Goal: Use online tool/utility: Use online tool/utility

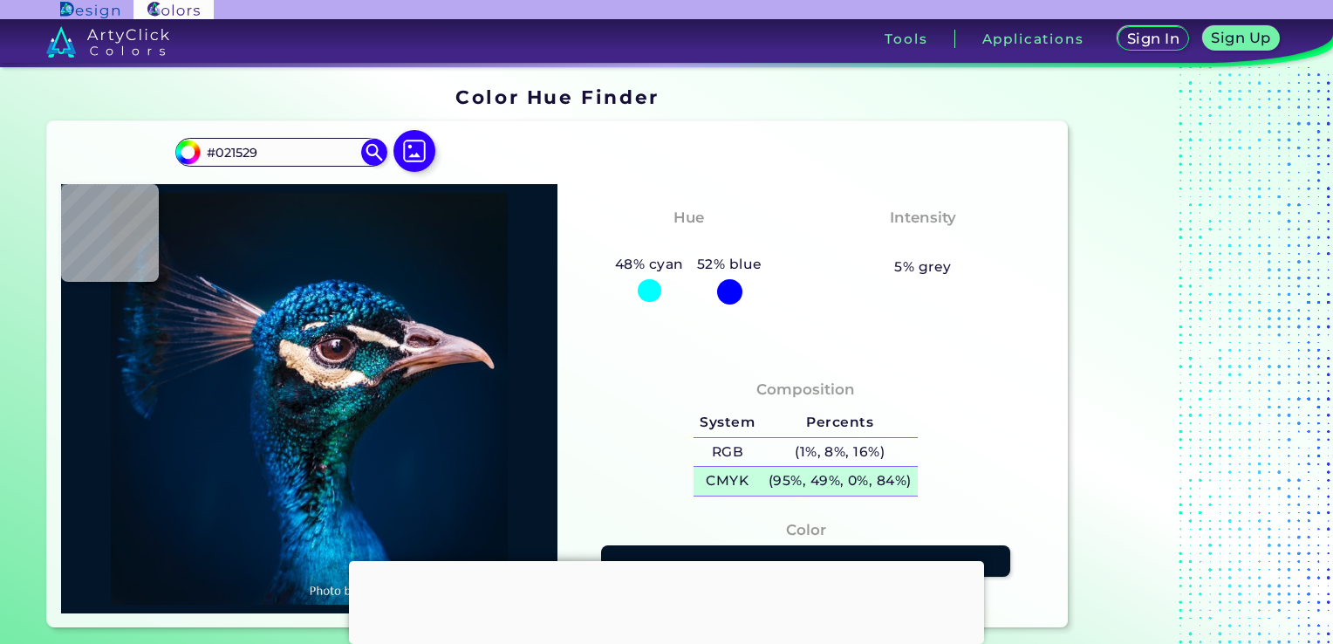
scroll to position [58, 0]
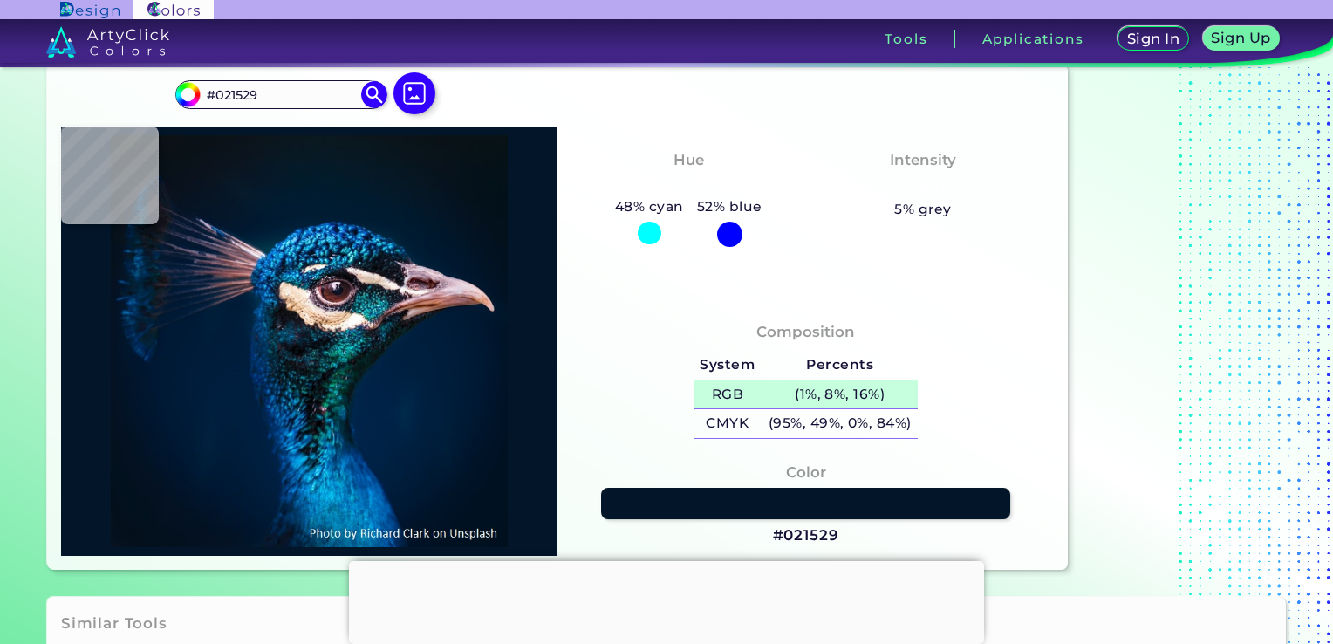
click at [786, 385] on h5 "(1%, 8%, 16%)" at bounding box center [839, 394] width 156 height 29
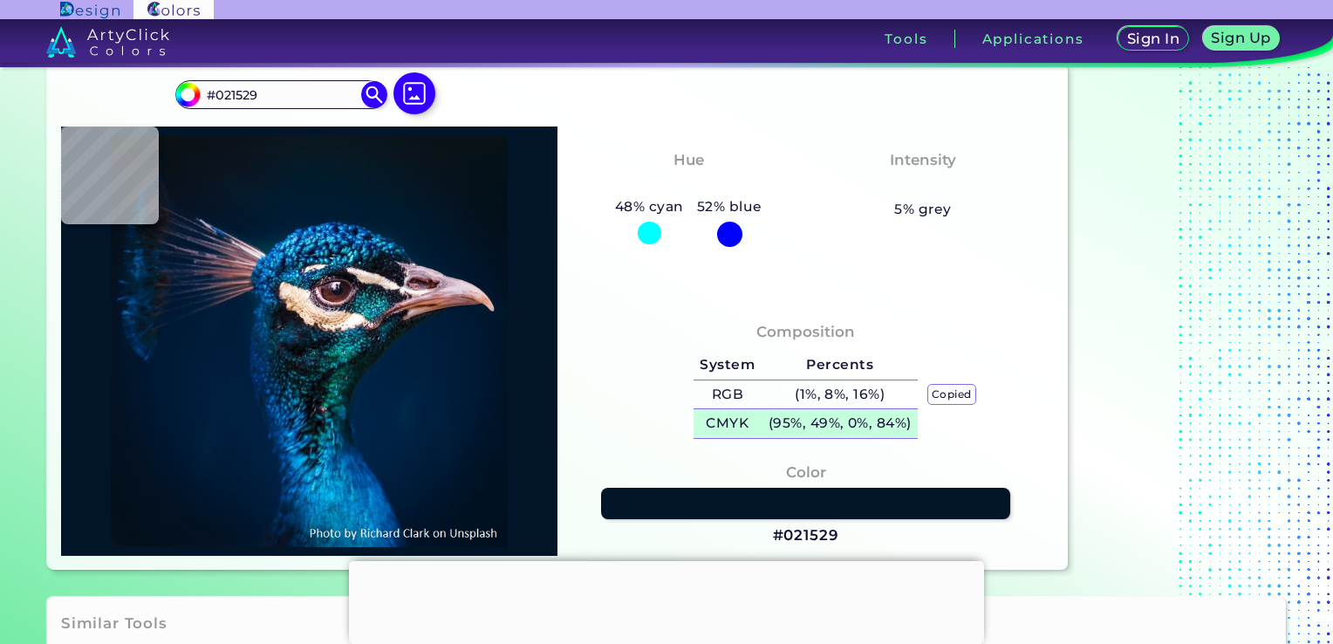
click at [794, 423] on h5 "(95%, 49%, 0%, 84%)" at bounding box center [839, 423] width 156 height 29
type input "#011327"
type input "#e0d3e3"
type input "#E0D3E3"
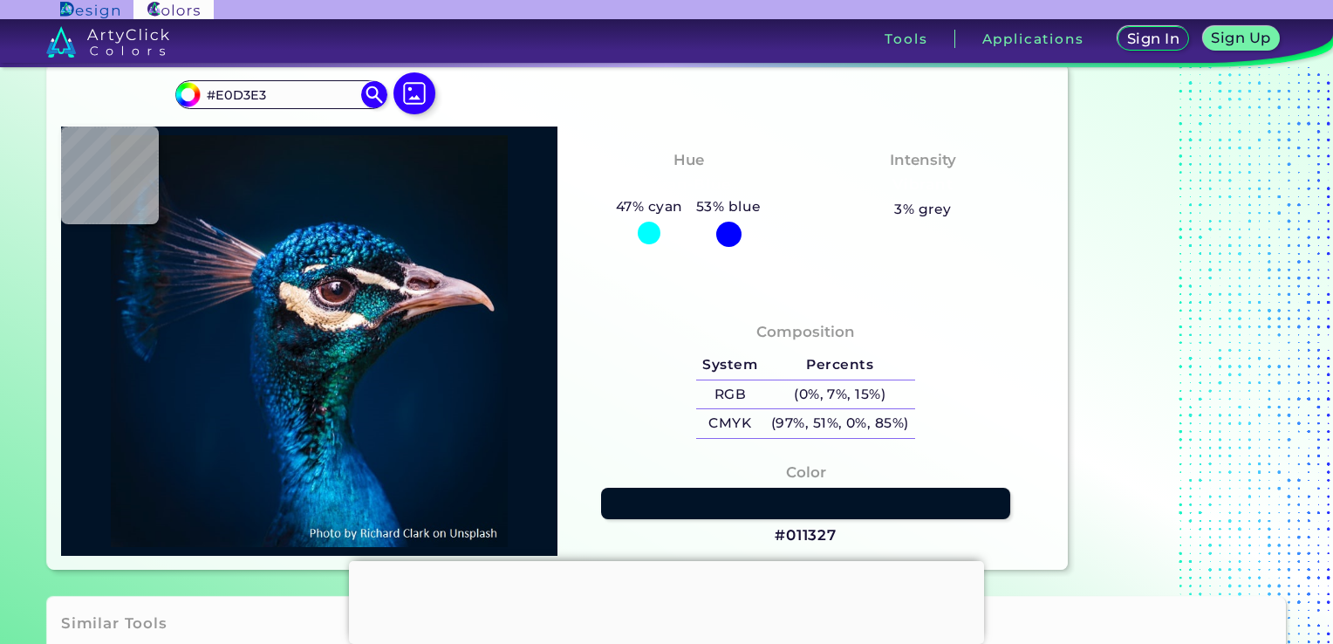
type input "#dcbbc7"
type input "#DCBBC7"
type input "#01405e"
type input "#01405E"
type input "#0d777f"
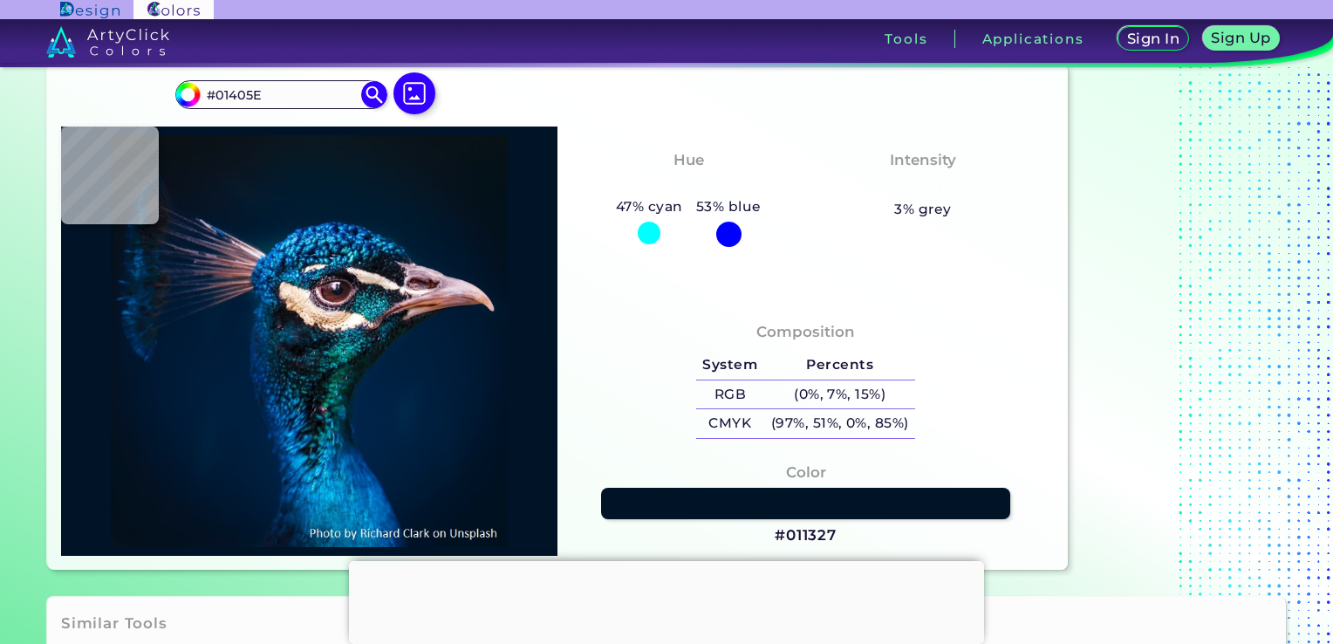
type input "#0D777F"
type input "#002732"
type input "#004a5d"
type input "#004A5D"
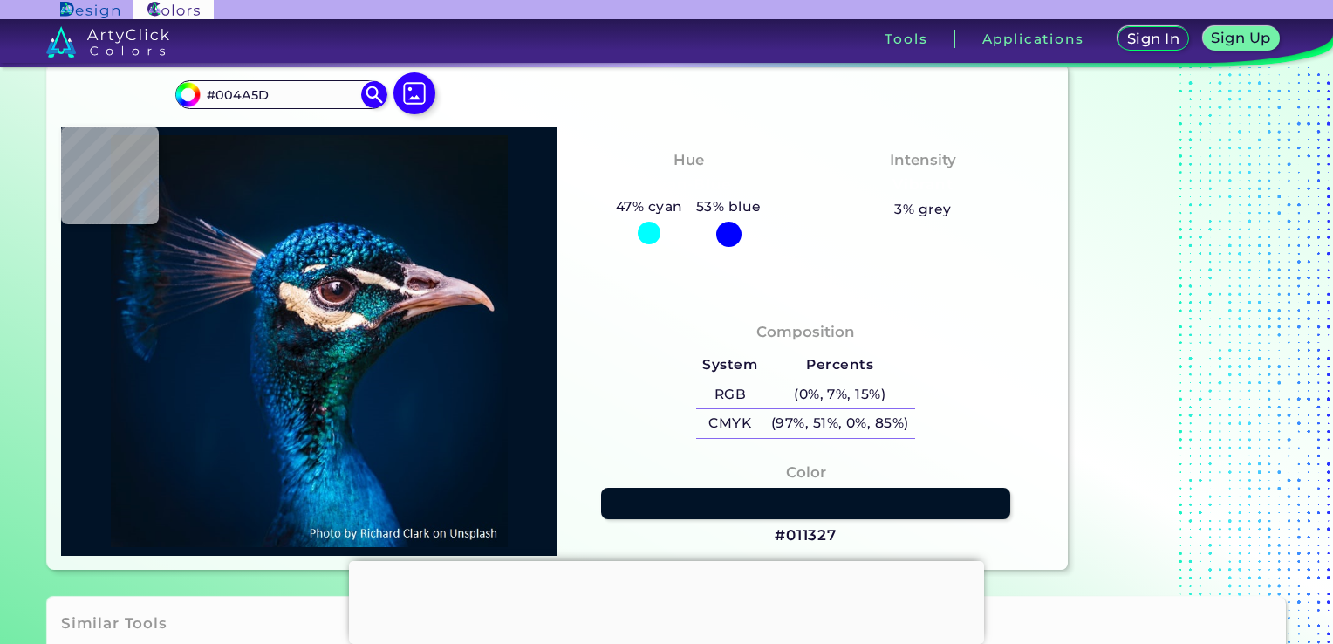
type input "#075054"
type input "#024a4e"
type input "#024A4E"
type input "#0e6973"
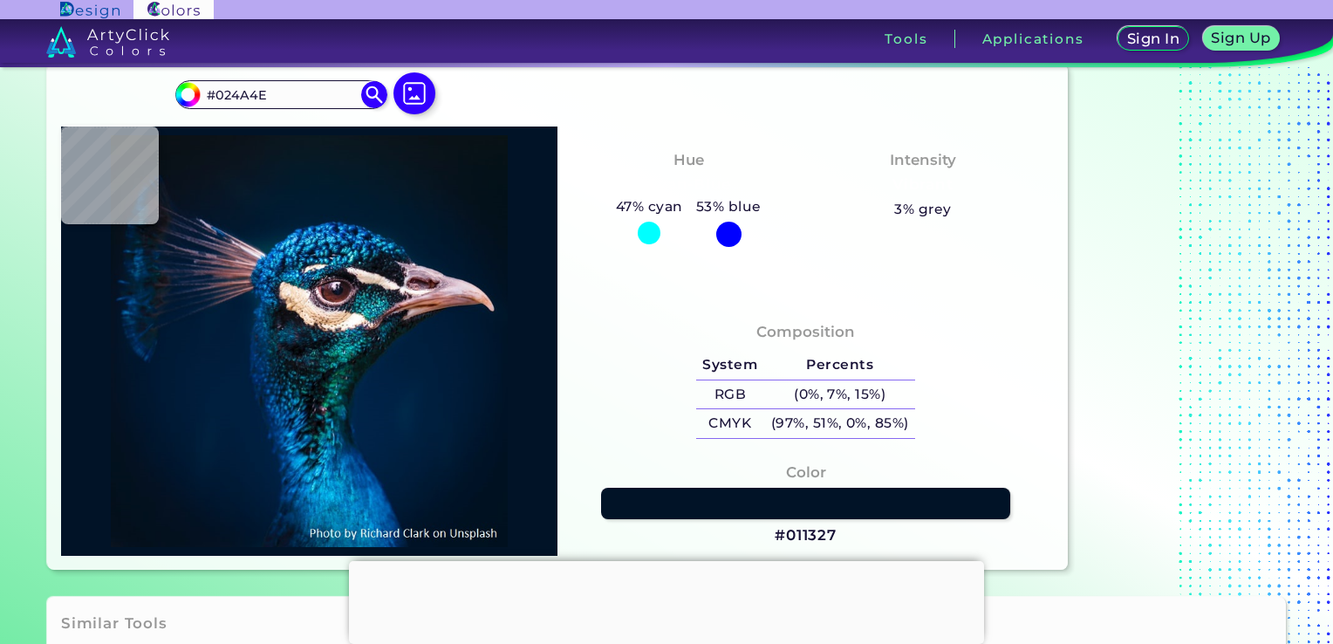
type input "#0E6973"
type input "#3d9b98"
type input "#3D9B98"
type input "#012e38"
type input "#012E38"
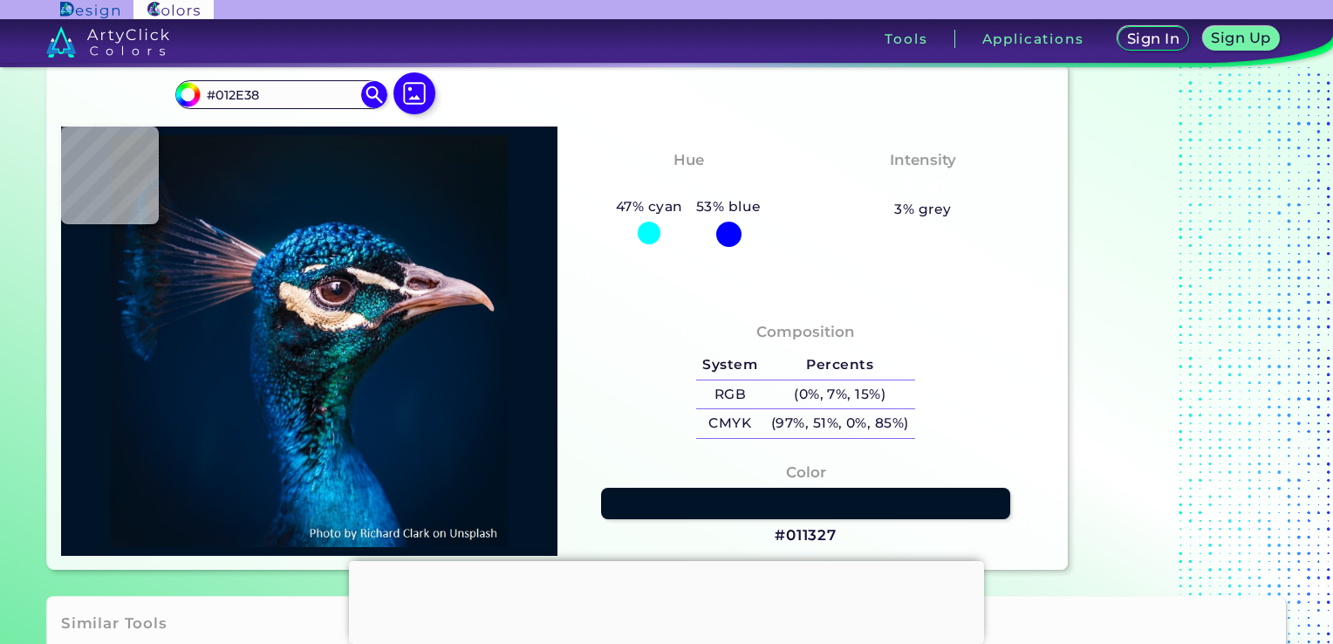
type input "#001a26"
type input "#001A26"
type input "#113f50"
type input "#113F50"
type input "#011f31"
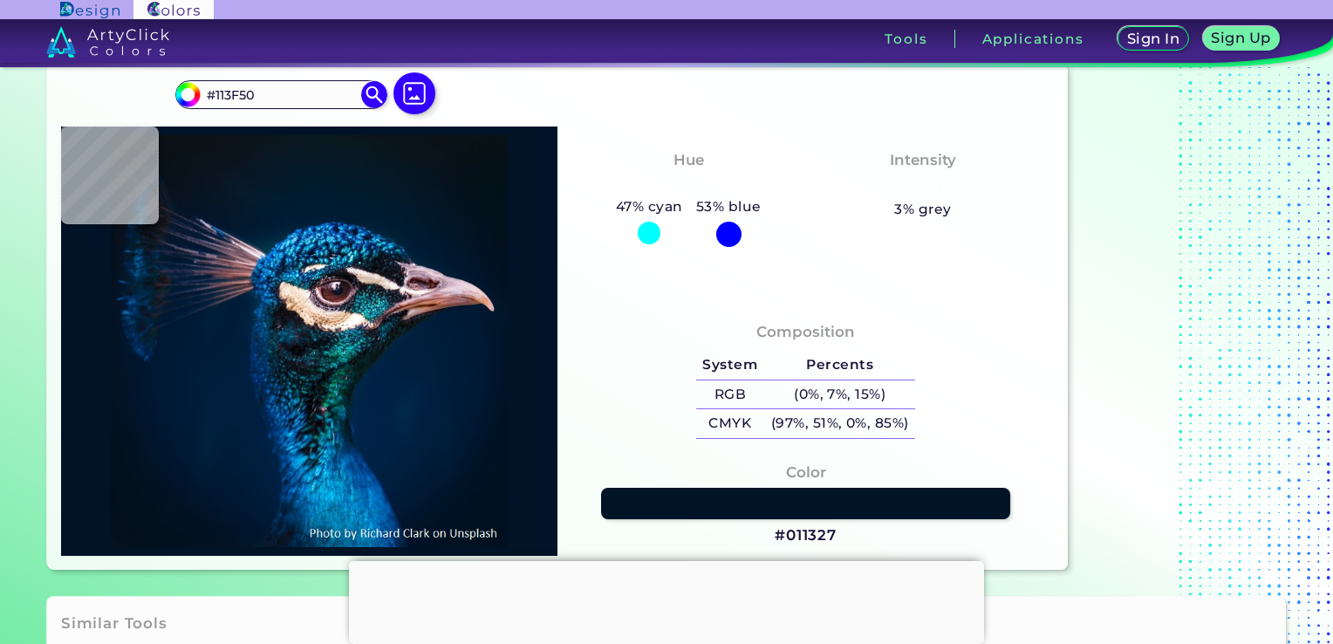
type input "#011F31"
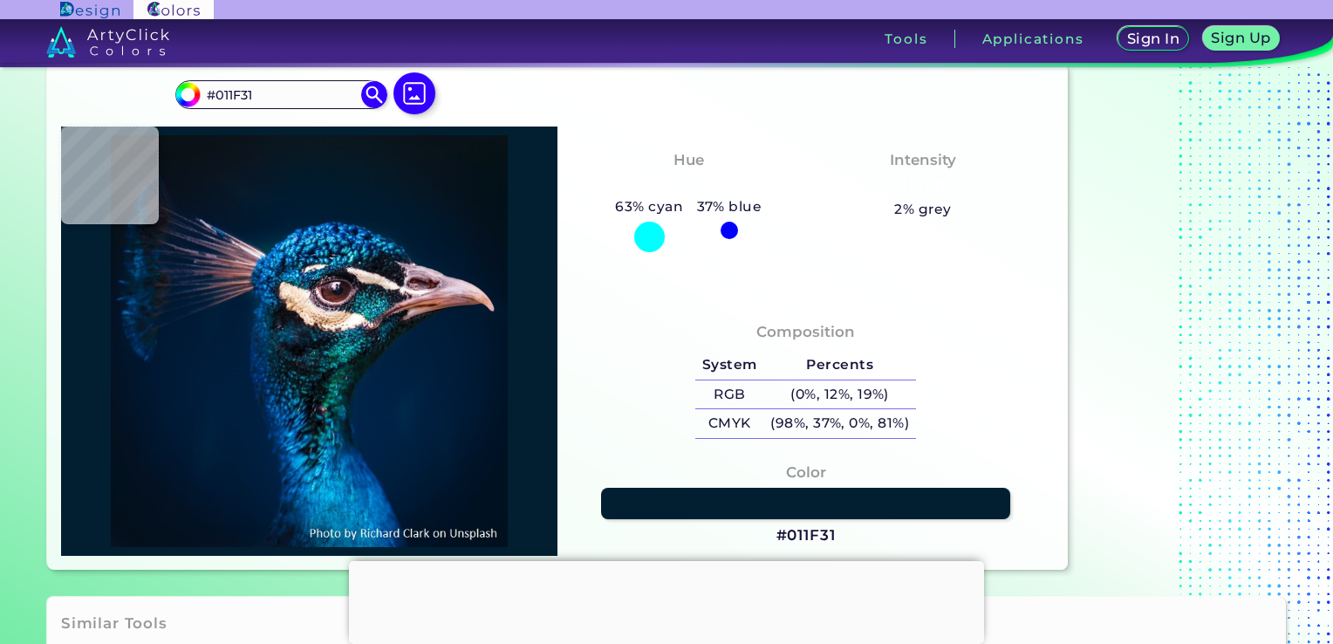
type input "#152939"
type input "#15212c"
type input "#15212C"
type input "#313541"
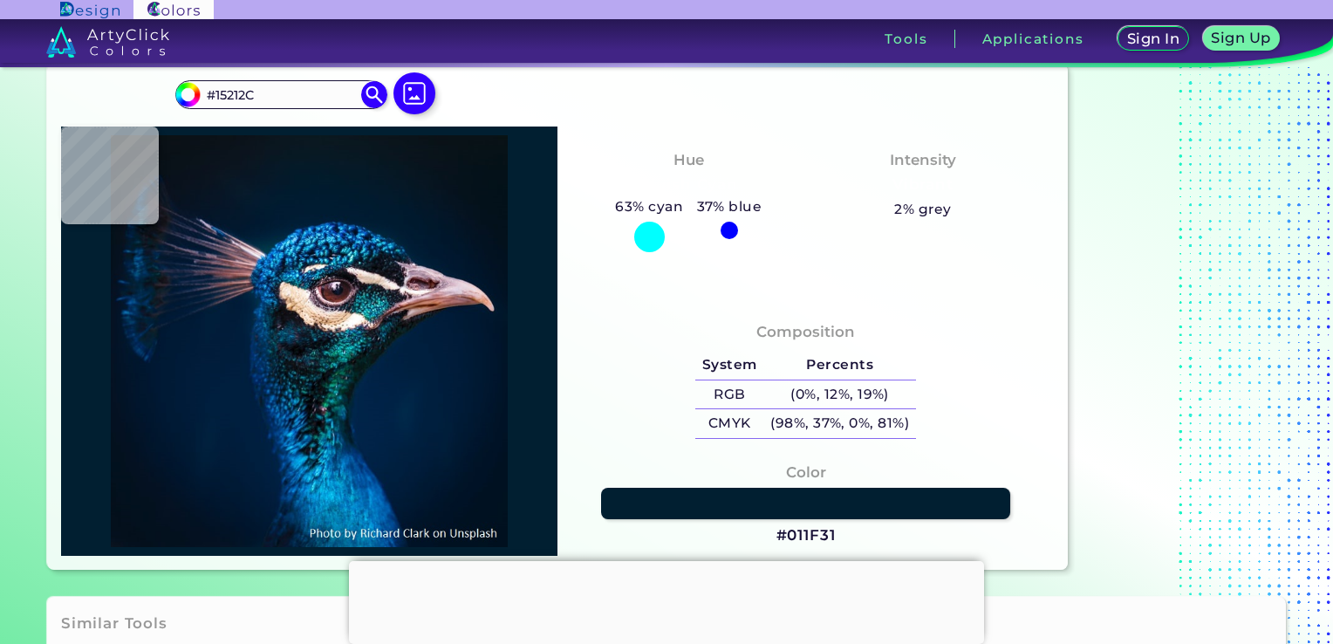
type input "#313541"
type input "#473a46"
type input "#473A46"
type input "#8c7b8a"
type input "#8C7B8A"
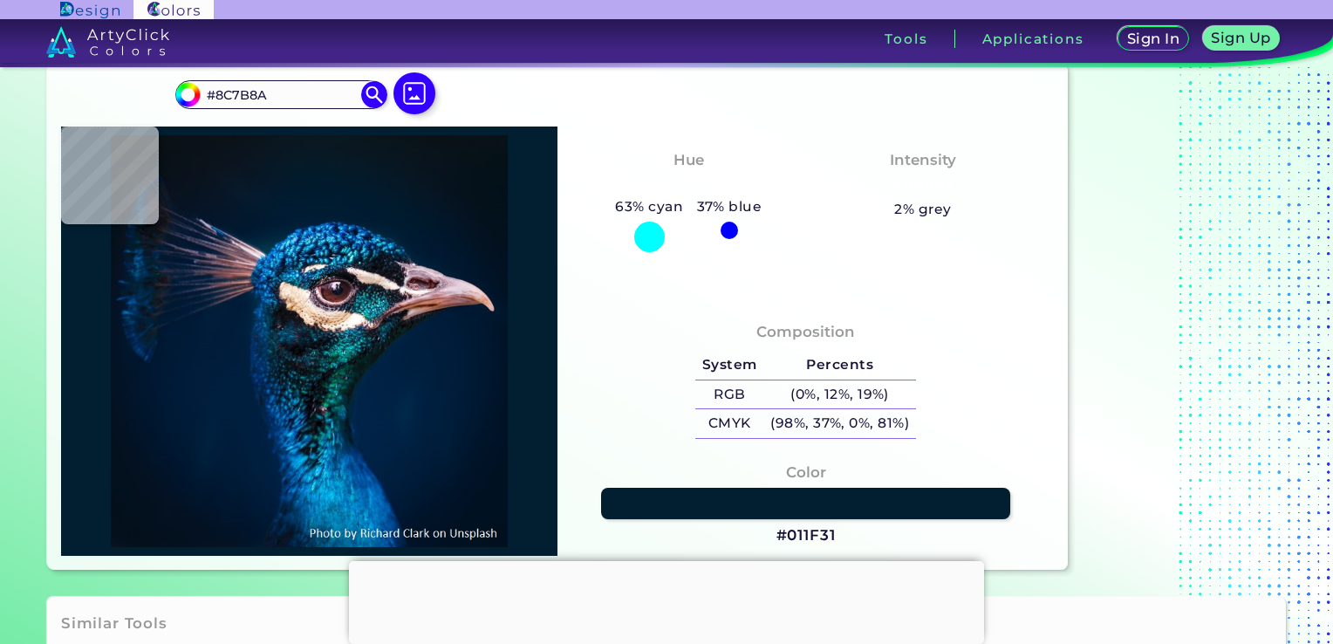
type input "#443243"
type input "#4a363c"
type input "#4A363C"
type input "#4b3c4e"
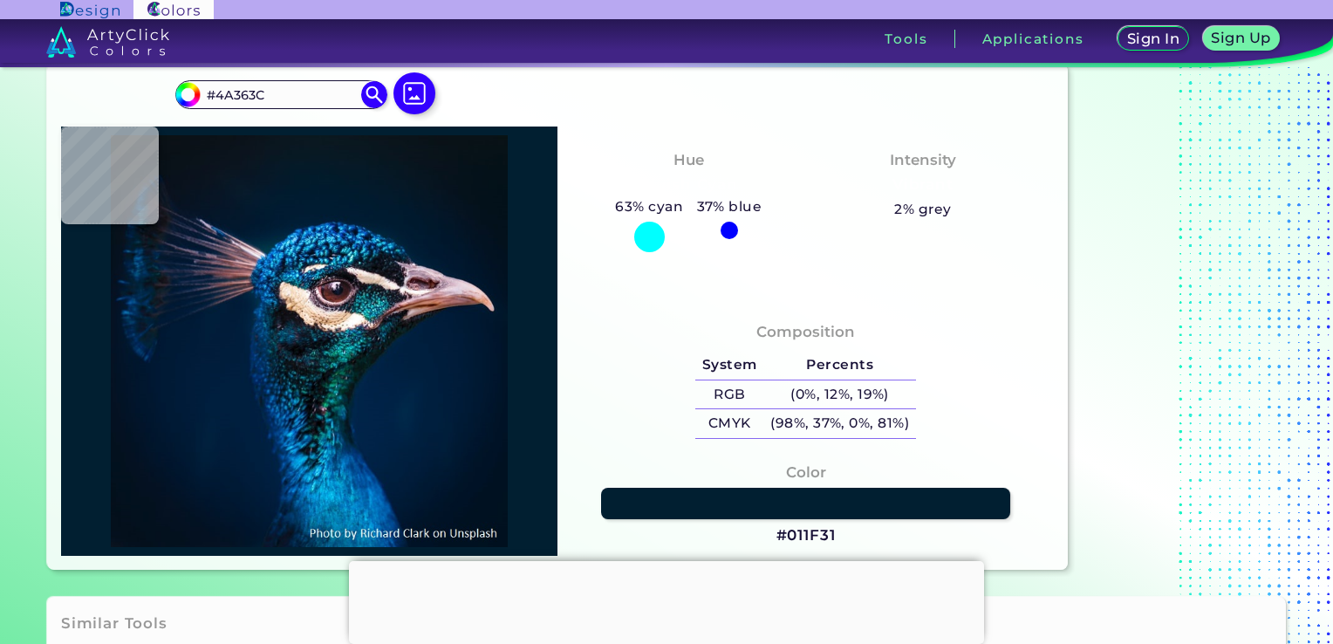
type input "#4B3C4E"
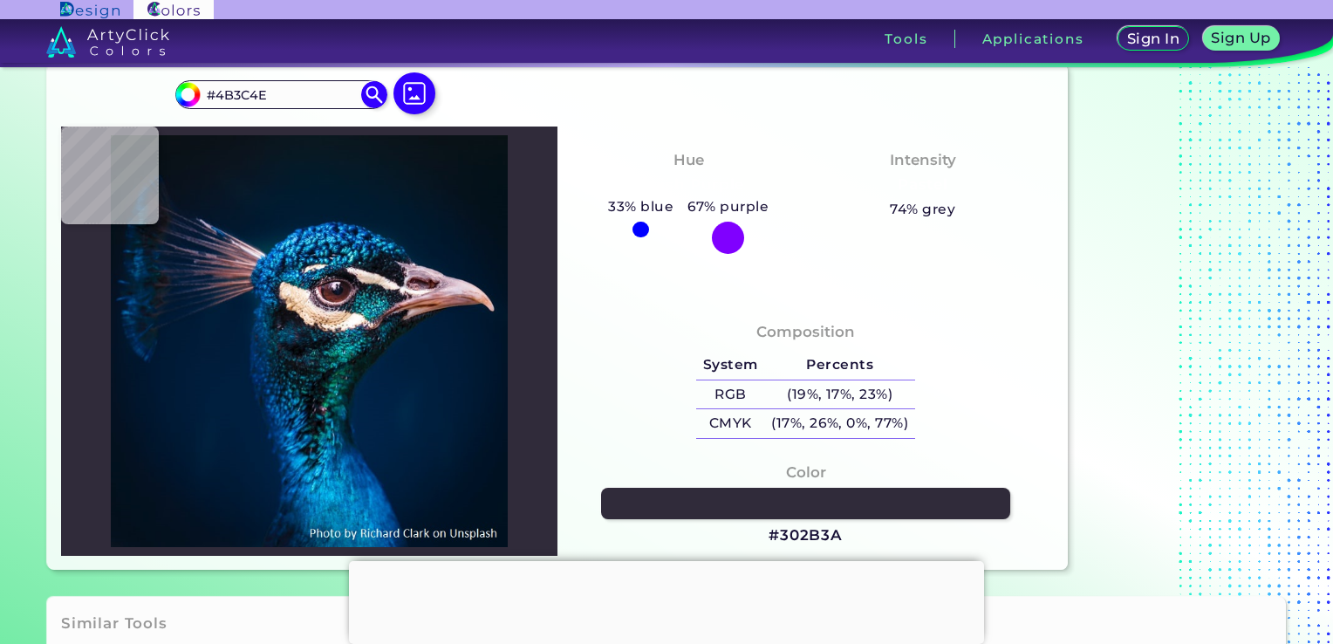
type input "#302b3a"
type input "#302B3A"
type input "#1d1f2c"
type input "#1D1F2C"
type input "#2a2a37"
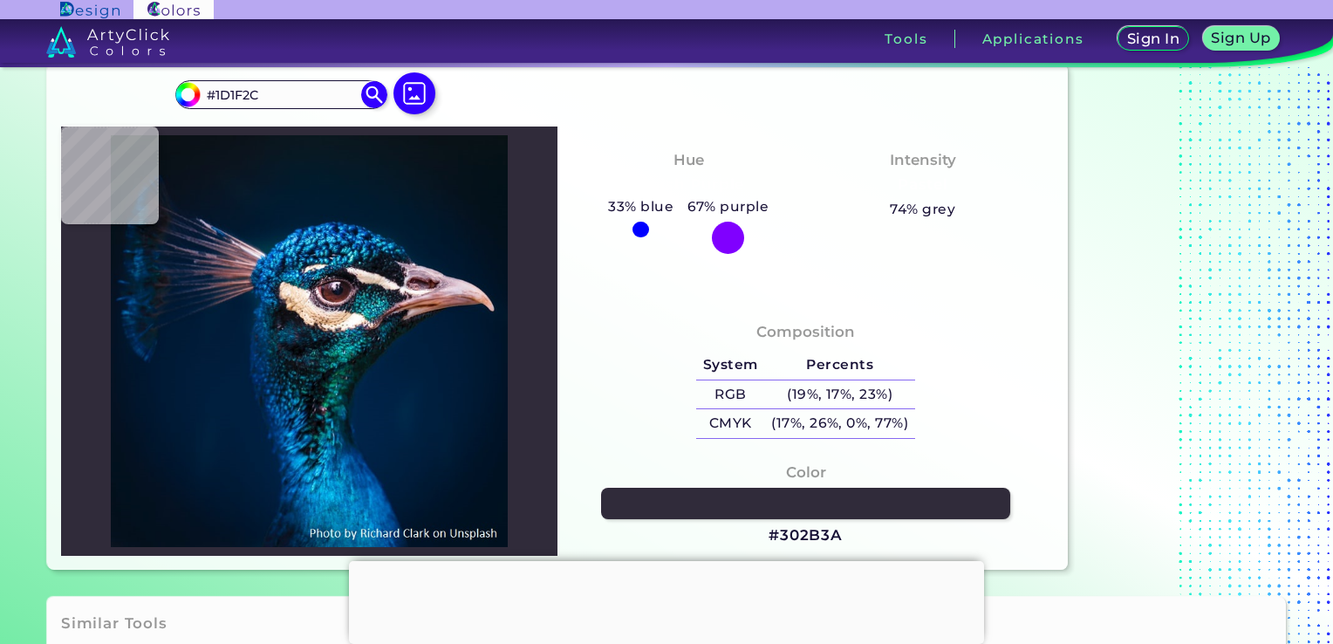
type input "#2A2A37"
type input "#1a1d21"
type input "#1A1D21"
type input "#0f1626"
type input "#0F1626"
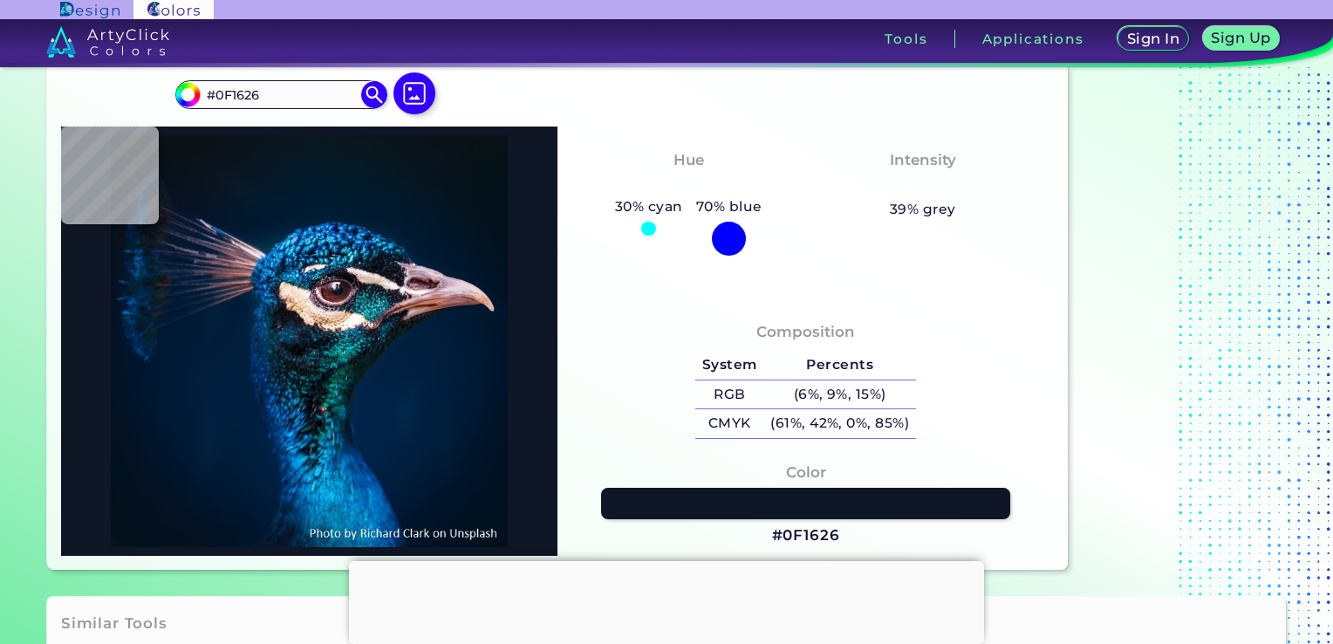
type input "#172732"
type input "#2f5a62"
type input "#2F5A62"
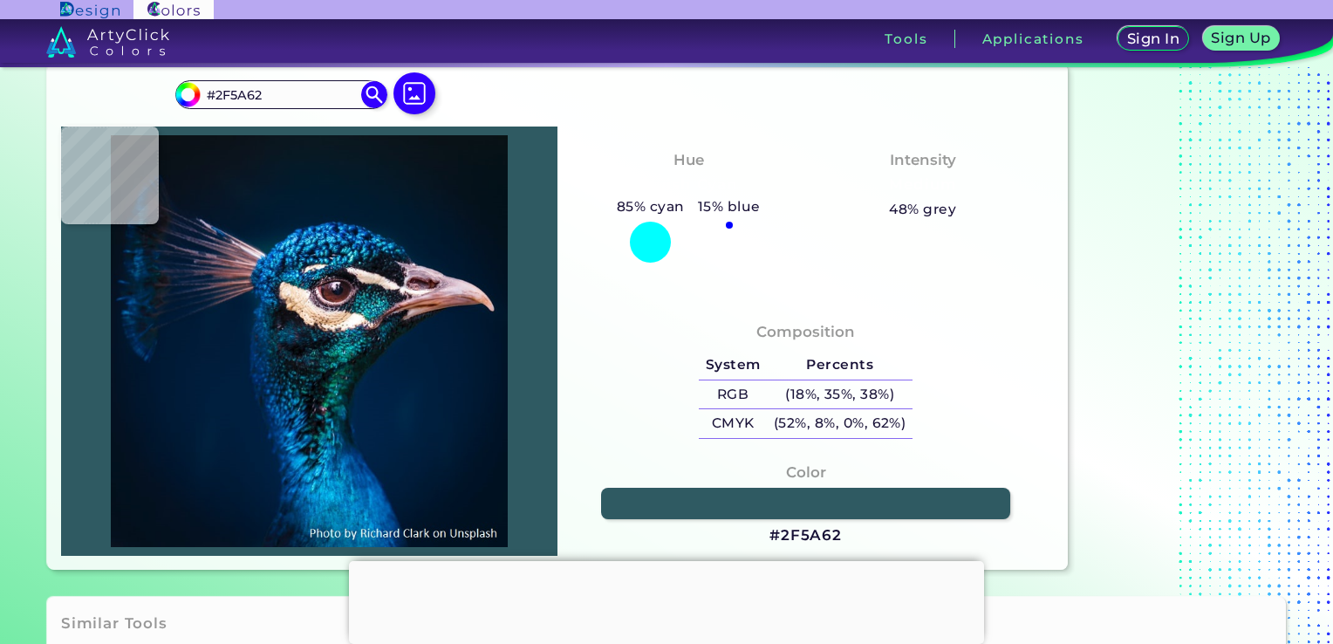
type input "#0c4450"
type input "#0C4450"
type input "#0a4057"
type input "#0A4057"
type input "#0d4356"
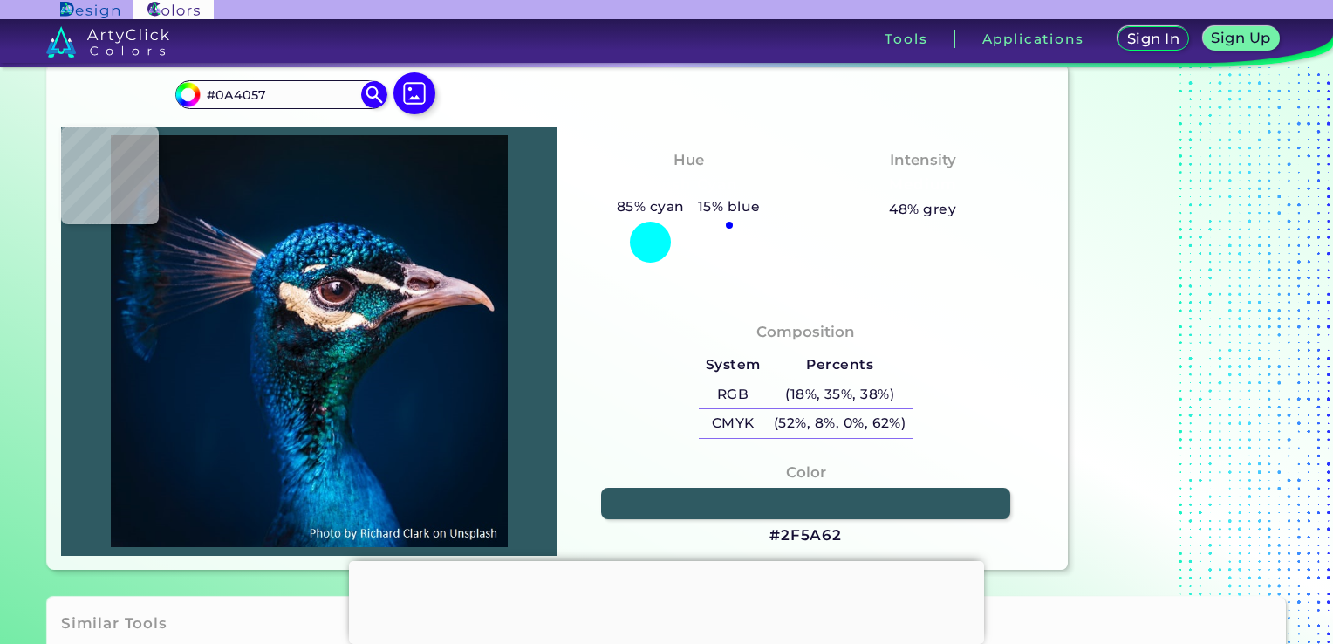
type input "#0D4356"
type input "#2a404b"
type input "#2A404B"
type input "#c4b5b2"
type input "#C4B5B2"
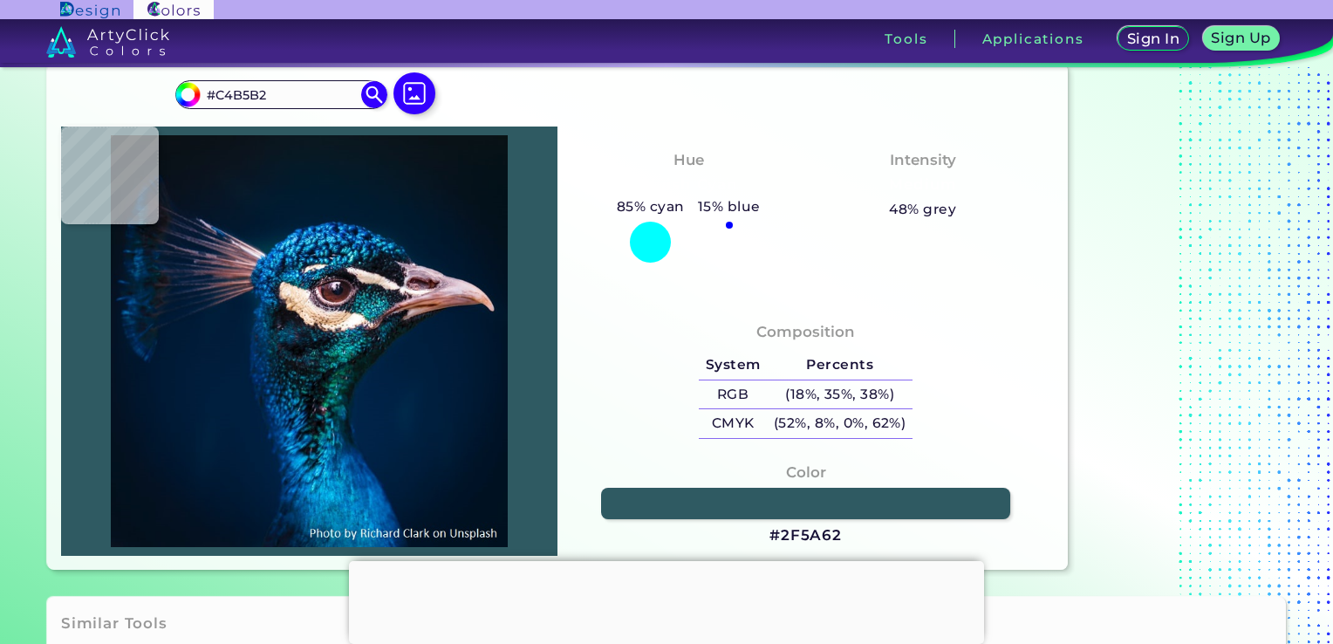
type input "#fef6f3"
type input "#FEF6F3"
type input "#fefaf6"
type input "#FEFAF6"
type input "#fafbf6"
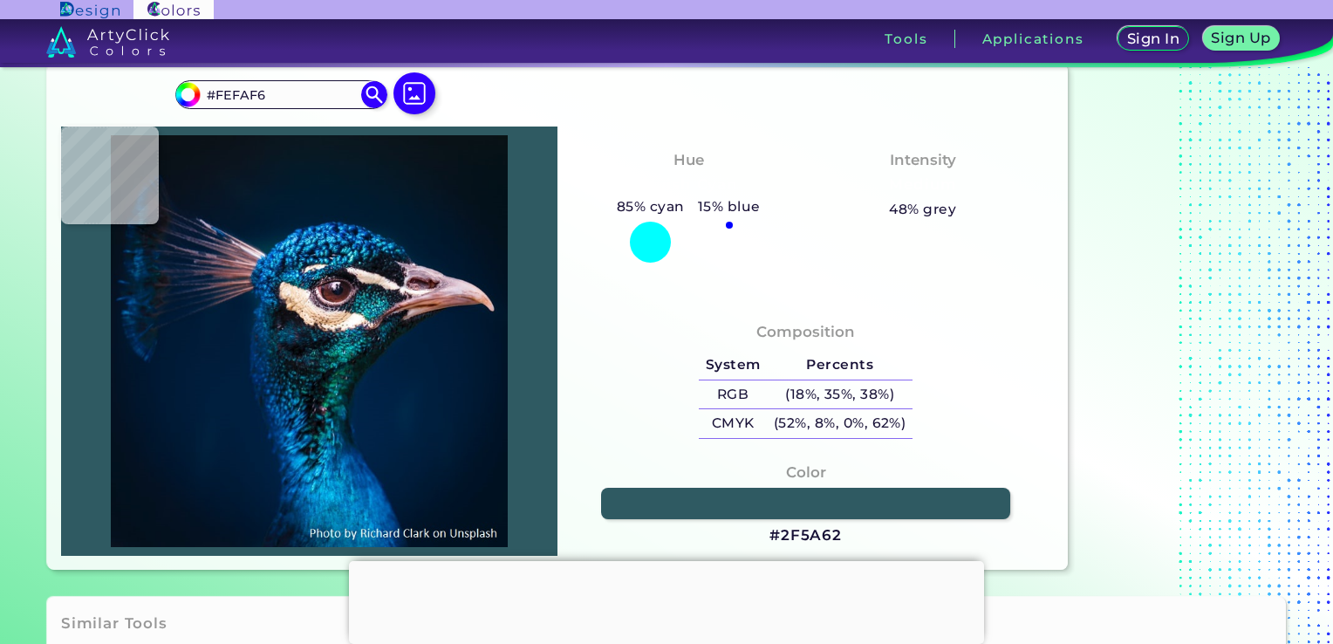
type input "#FAFBF6"
type input "#fcfdfb"
type input "#FCFDFB"
type input "#fefefe"
type input "#FEFEFE"
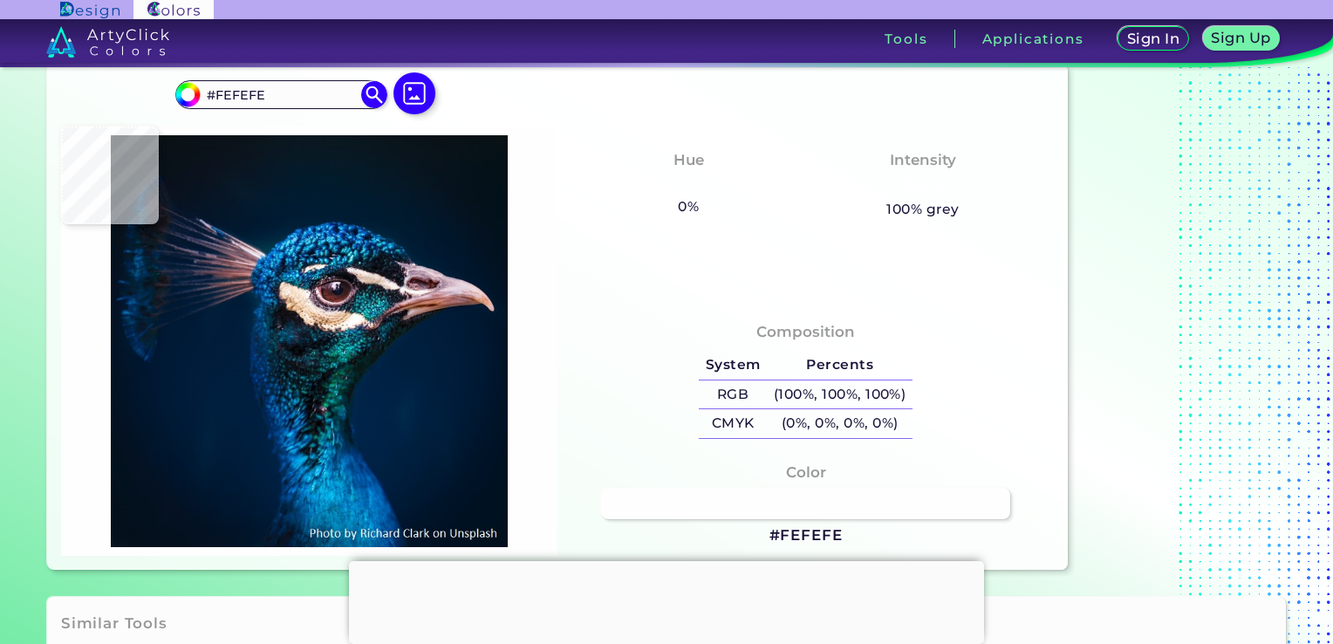
type input "#fcfcfc"
type input "#FCFCFC"
type input "#ece0dc"
type input "#ECE0DC"
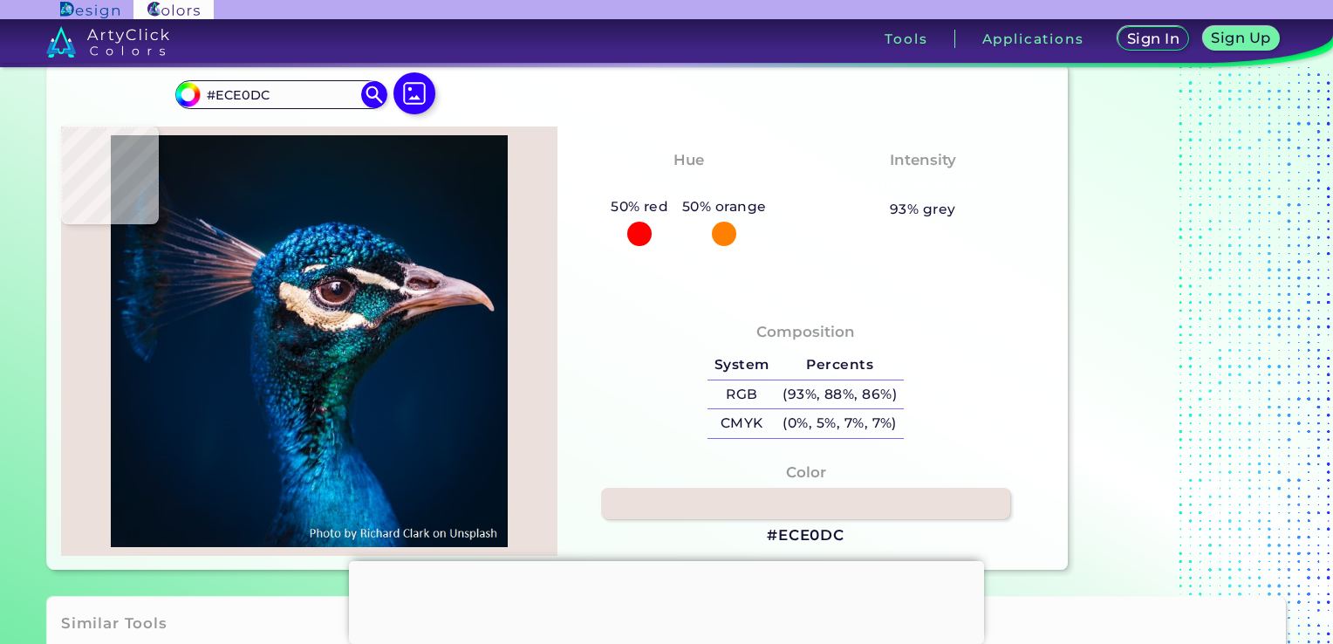
type input "#f0e8e8"
type input "#F0E8E8"
type input "#fbf2ef"
type input "#FBF2EF"
type input "#9c858f"
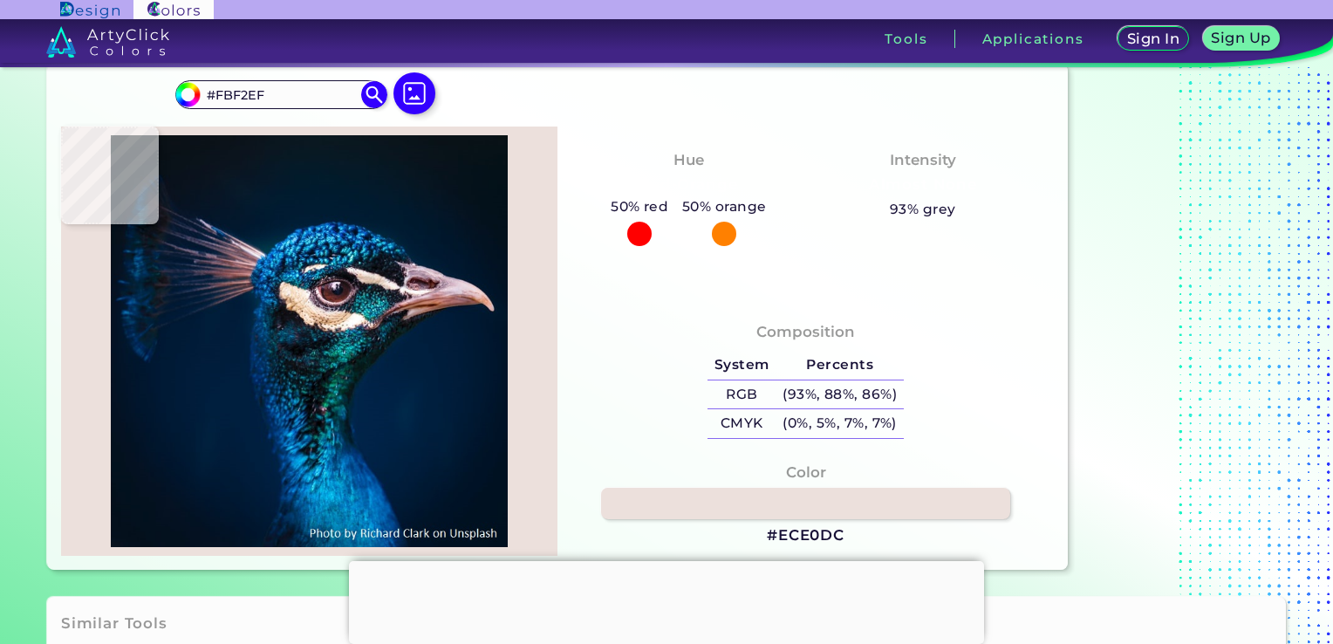
type input "#9C858F"
type input "#6d6e85"
type input "#6D6E85"
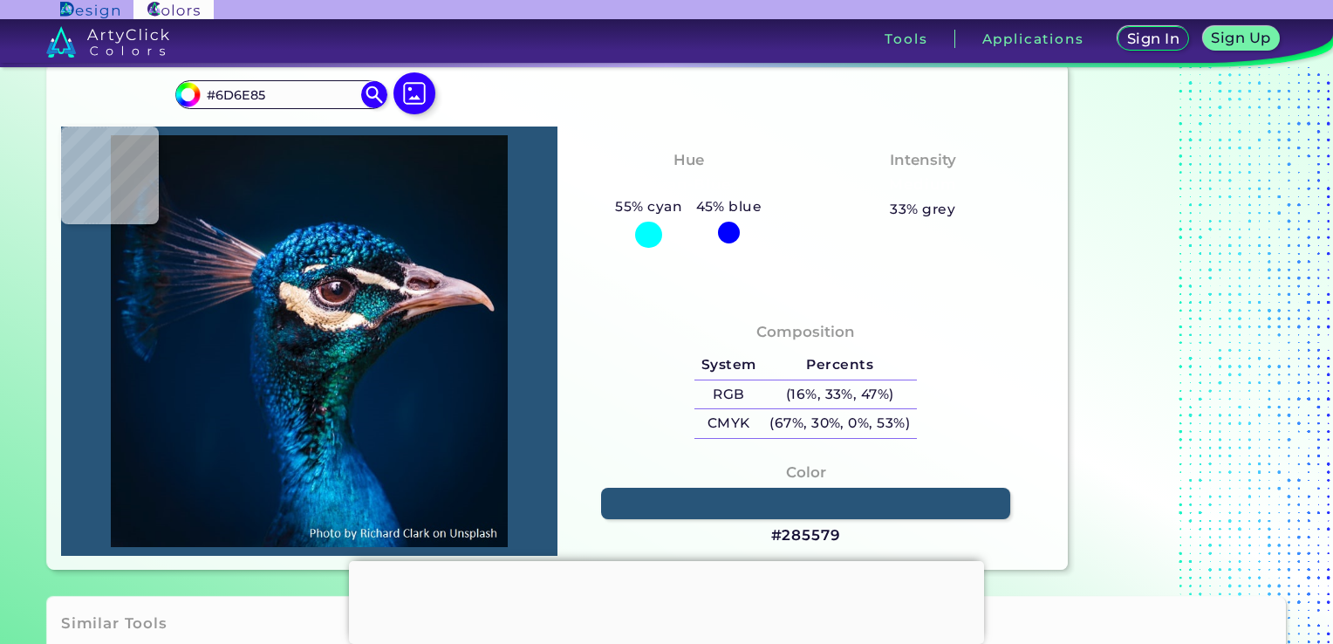
type input "#285579"
type input "#2a99c1"
type input "#2A99C1"
type input "#004b66"
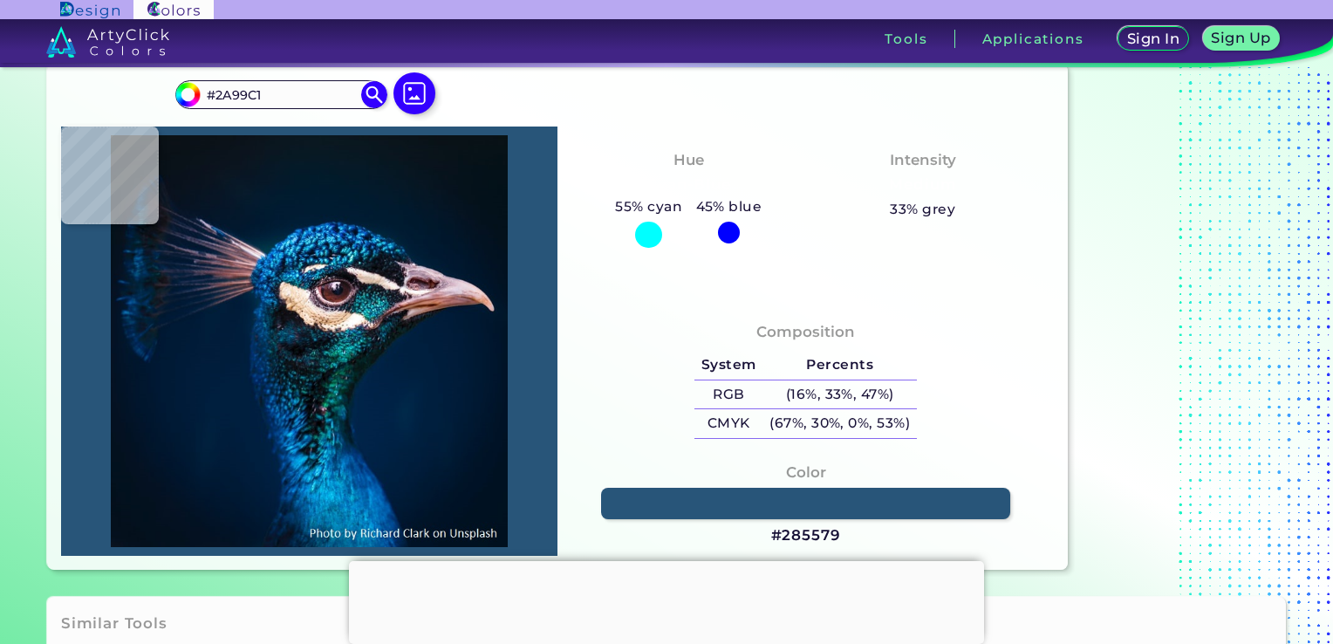
type input "#004B66"
type input "#186565"
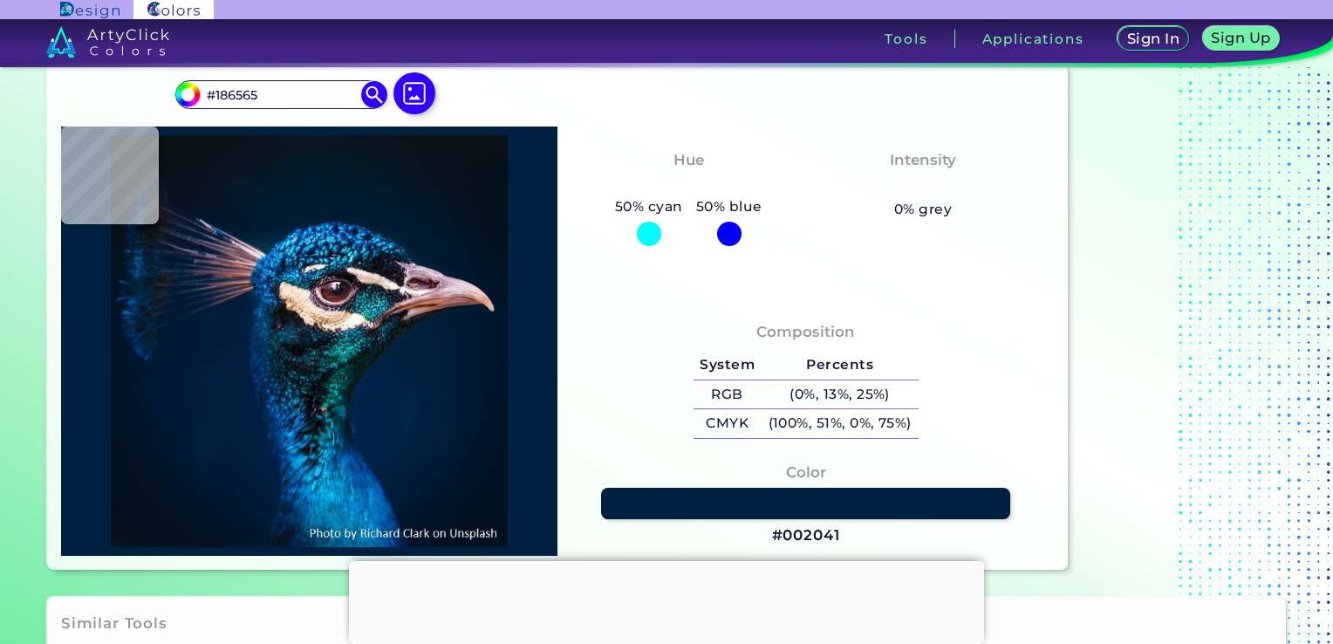
type input "#002041"
type input "#001f3e"
type input "#001F3E"
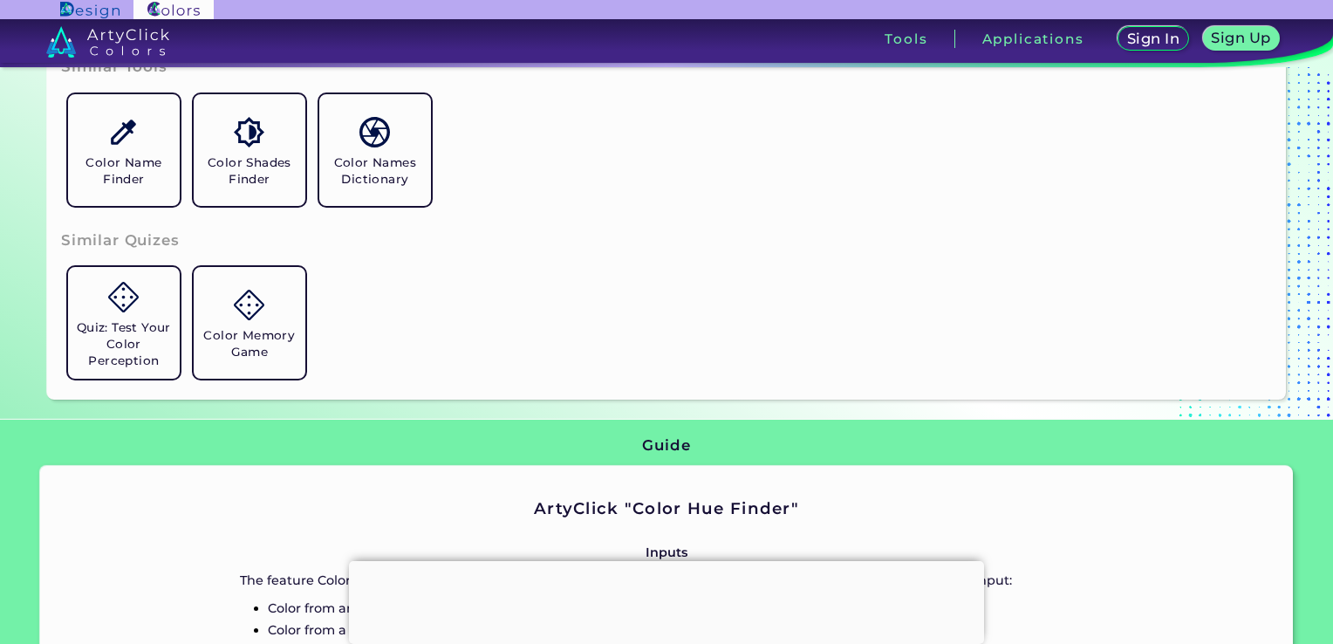
scroll to position [522, 0]
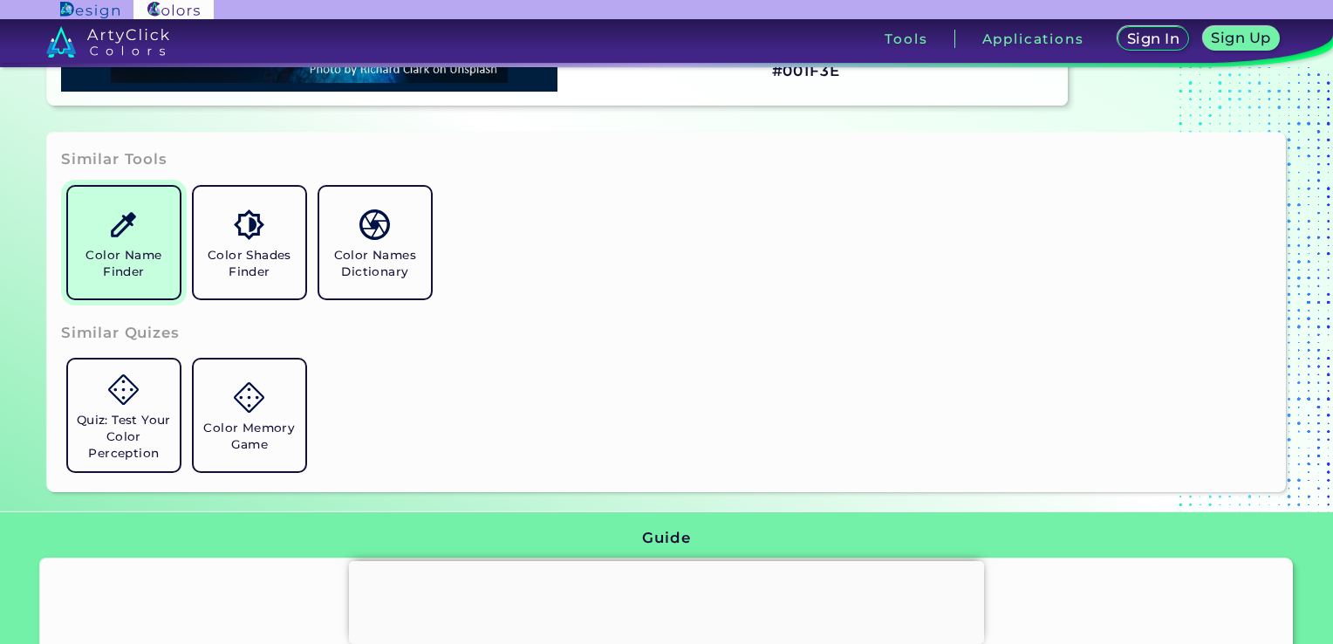
click at [140, 251] on h5 "Color Name Finder" at bounding box center [124, 263] width 98 height 33
